Goal: Task Accomplishment & Management: Use online tool/utility

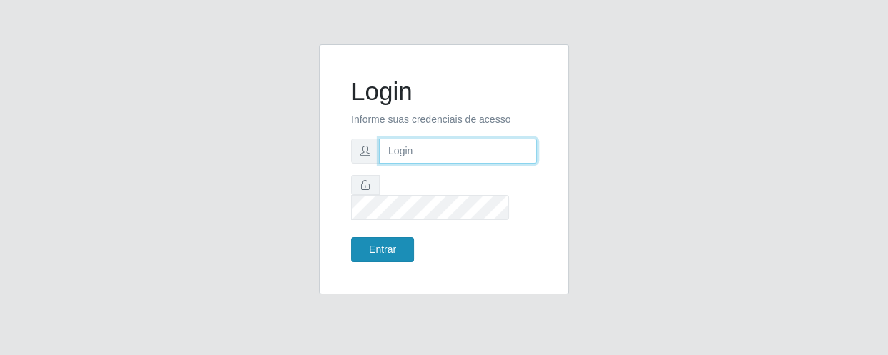
type input "[EMAIL_ADDRESS][DOMAIN_NAME]"
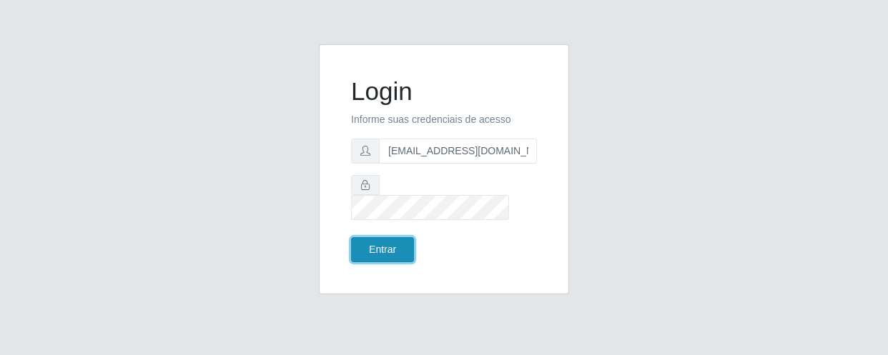
click at [367, 241] on button "Entrar" at bounding box center [382, 249] width 63 height 25
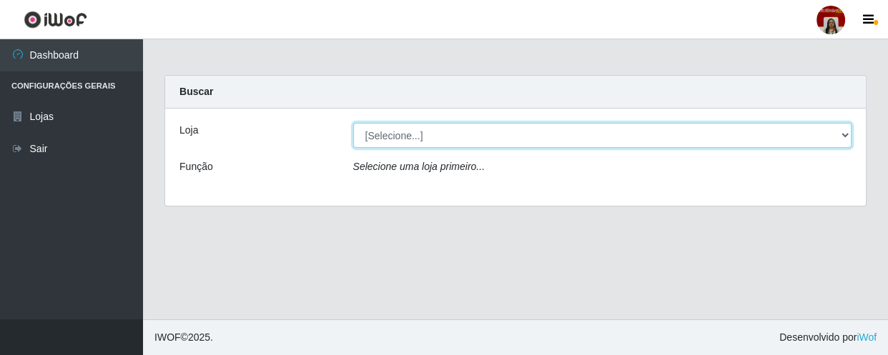
click at [844, 133] on select "[Selecione...] Mar Vermelho - Loja 04" at bounding box center [602, 135] width 499 height 25
select select "251"
click at [353, 123] on select "[Selecione...] Mar Vermelho - Loja 04" at bounding box center [602, 135] width 499 height 25
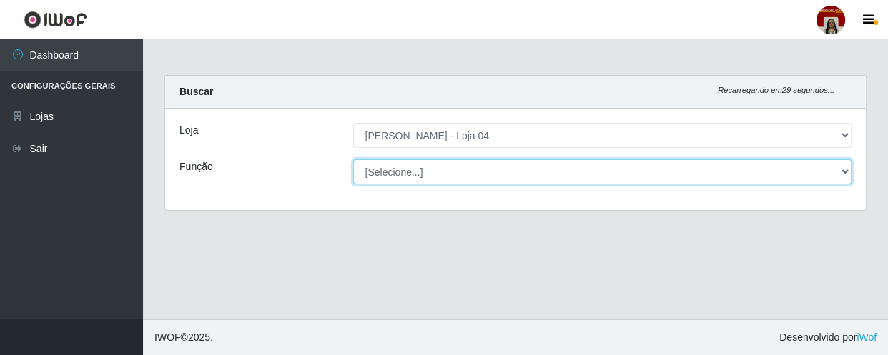
click at [846, 170] on select "[Selecione...] ASG ASG + ASG ++ Auxiliar de Depósito Auxiliar de Depósito + Aux…" at bounding box center [602, 171] width 499 height 25
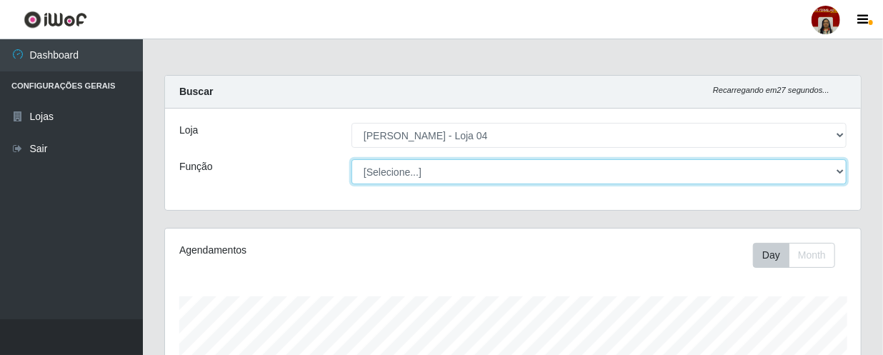
scroll to position [297, 696]
select select "22"
click at [352, 159] on select "[Selecione...] ASG ASG + ASG ++ Auxiliar de Depósito Auxiliar de Depósito + Aux…" at bounding box center [599, 171] width 495 height 25
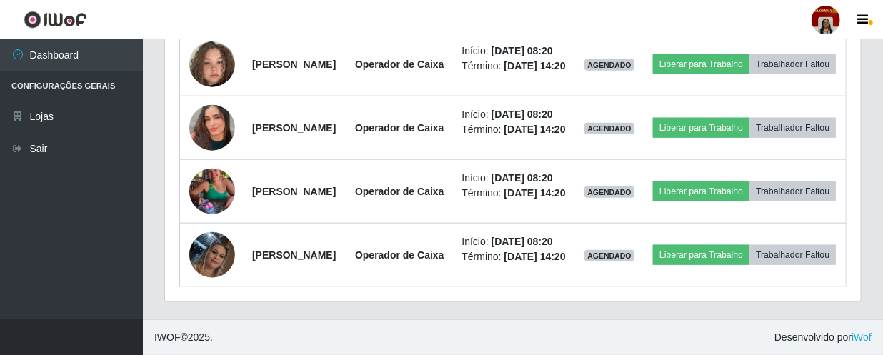
scroll to position [785, 0]
